Goal: Information Seeking & Learning: Check status

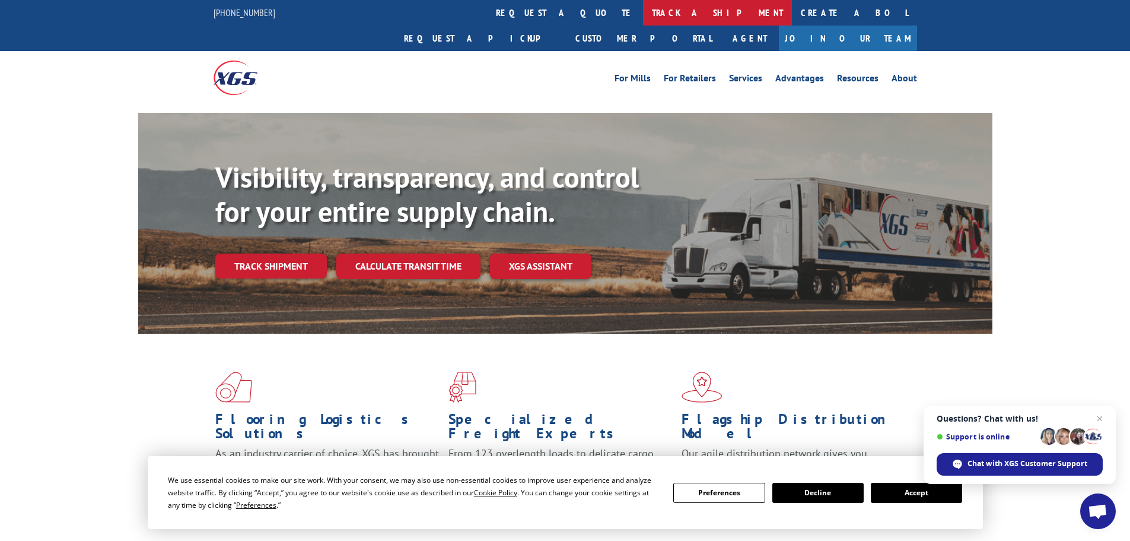
click at [643, 9] on link "track a shipment" at bounding box center [717, 13] width 149 height 26
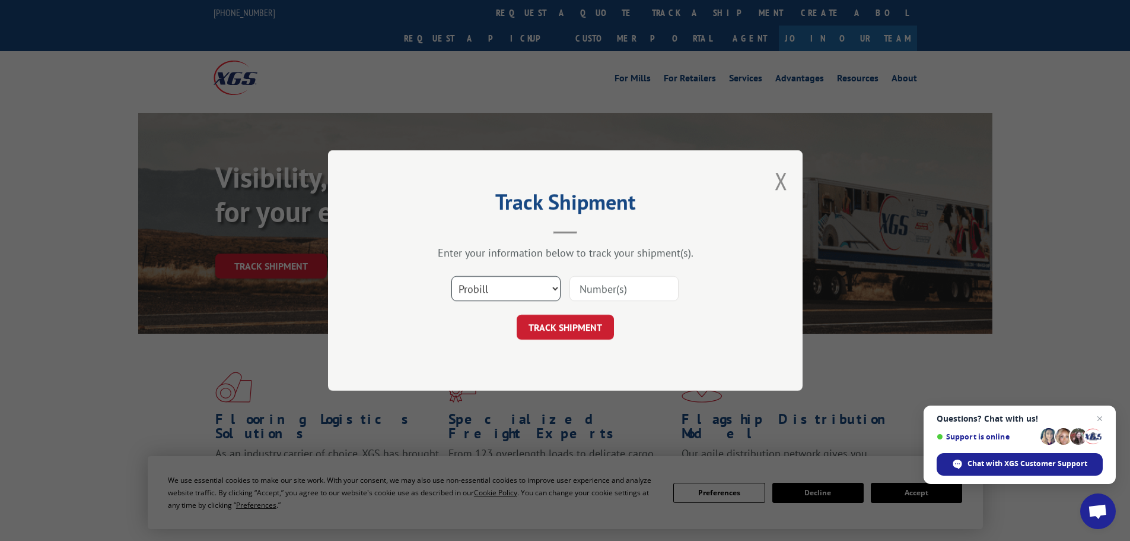
click at [555, 288] on select "Select category... Probill BOL PO" at bounding box center [506, 288] width 109 height 25
select select "bol"
click at [452, 276] on select "Select category... Probill BOL PO" at bounding box center [506, 288] width 109 height 25
click at [611, 284] on input at bounding box center [624, 288] width 109 height 25
paste input "15095571"
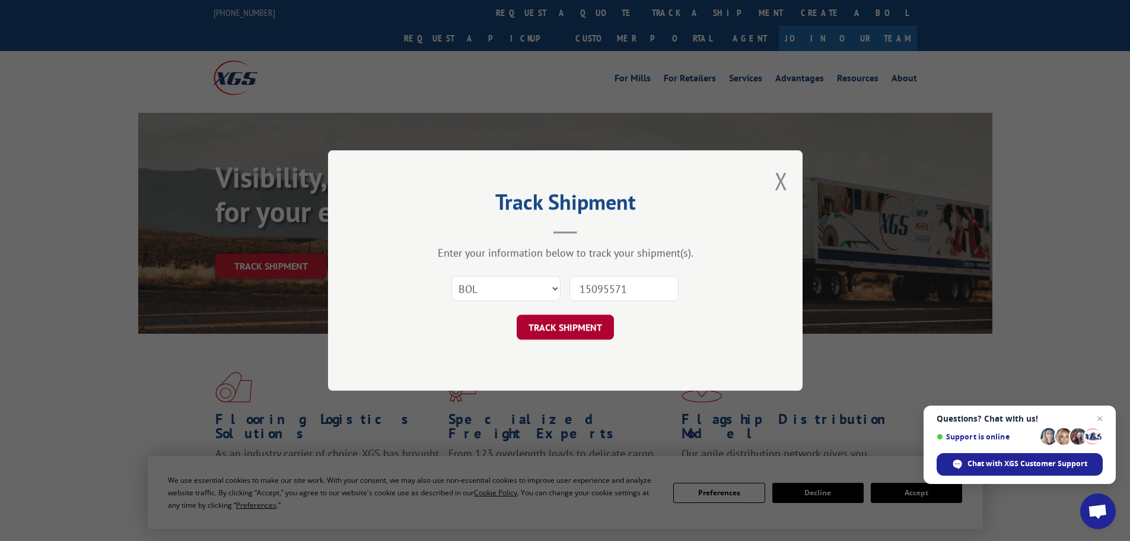
type input "15095571"
click at [574, 323] on button "TRACK SHIPMENT" at bounding box center [565, 327] width 97 height 25
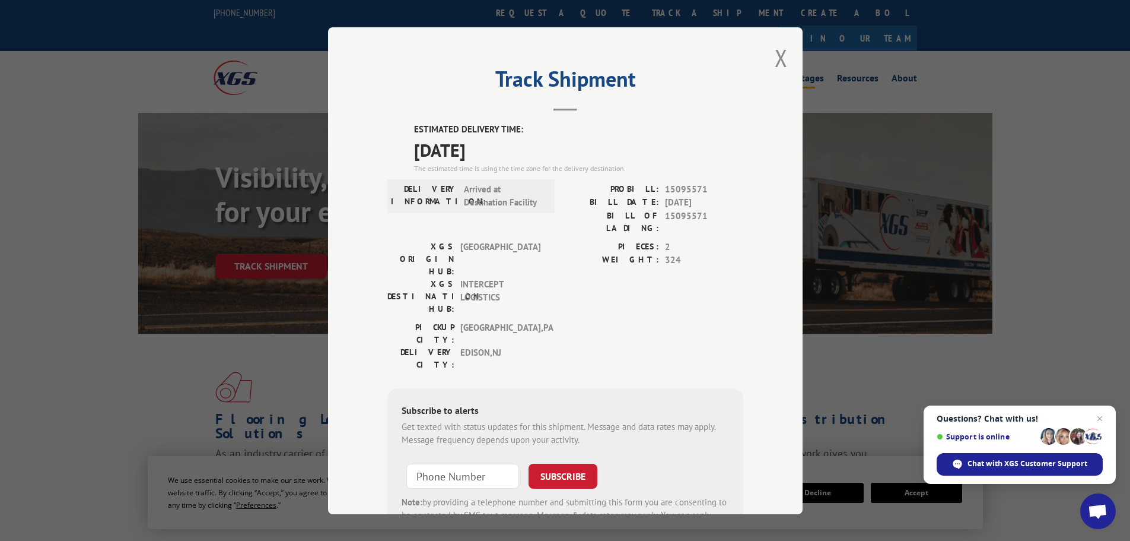
click at [776, 56] on button "Close modal" at bounding box center [781, 57] width 13 height 31
